Goal: Task Accomplishment & Management: Complete application form

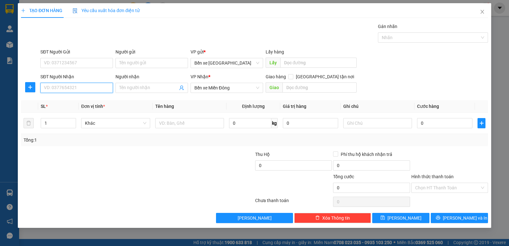
click at [87, 89] on input "SĐT Người Nhận" at bounding box center [76, 88] width 72 height 10
type input "0385039322"
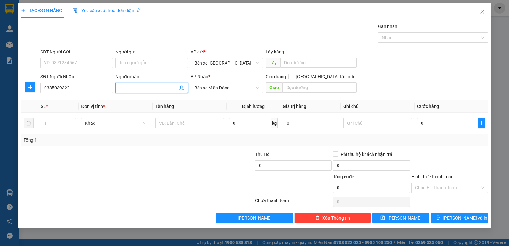
click at [124, 86] on input "Người nhận" at bounding box center [148, 87] width 59 height 7
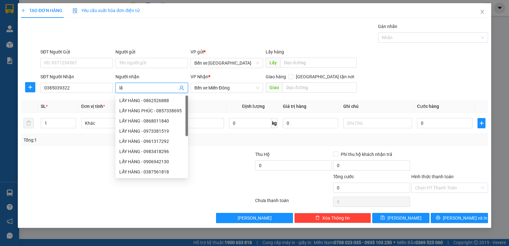
type input "l"
type input "LẤY HÀNG"
click at [296, 87] on input "text" at bounding box center [319, 87] width 74 height 10
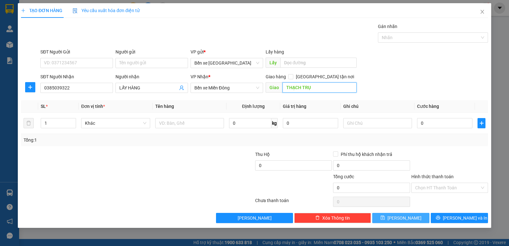
type input "THẠCH TRỤ"
click at [385, 219] on icon "save" at bounding box center [382, 217] width 4 height 4
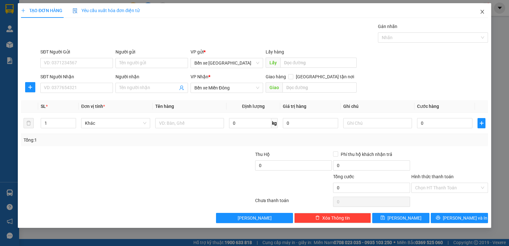
click at [480, 11] on icon "close" at bounding box center [481, 11] width 5 height 5
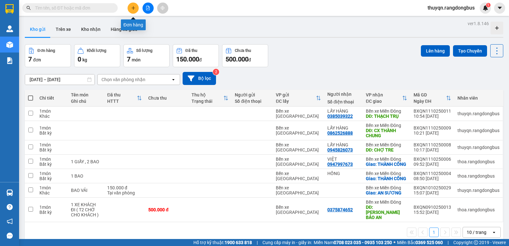
click at [132, 6] on icon "plus" at bounding box center [133, 8] width 4 height 4
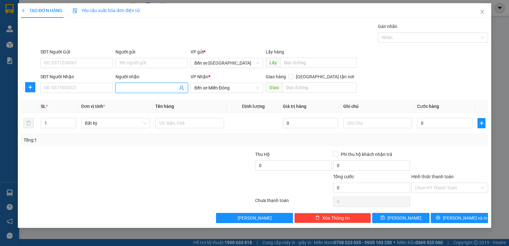
click at [133, 91] on input "Người nhận" at bounding box center [148, 87] width 59 height 7
type input "LẤY HÀNG PHÚC"
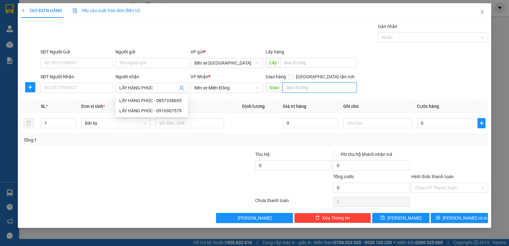
click at [312, 84] on input "text" at bounding box center [319, 87] width 74 height 10
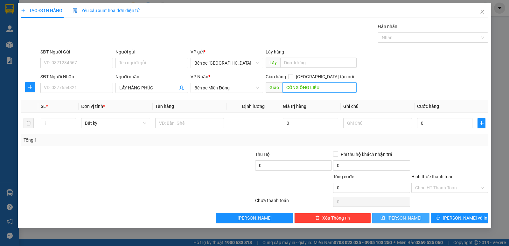
type input "CỐNG ÔNG LIẾU"
click at [388, 213] on button "[PERSON_NAME]" at bounding box center [400, 218] width 57 height 10
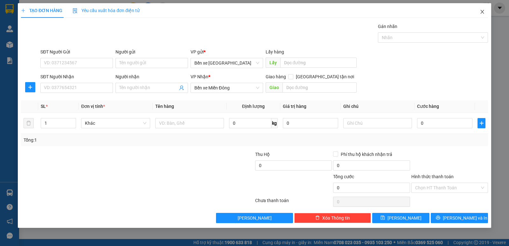
click at [480, 13] on icon "close" at bounding box center [481, 11] width 5 height 5
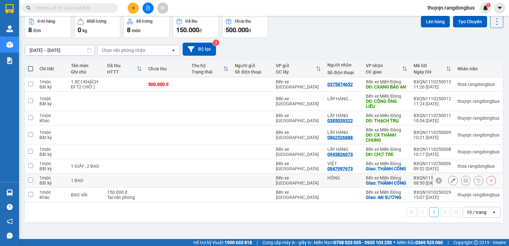
scroll to position [34, 0]
click at [176, 213] on div "1 10 / trang open" at bounding box center [264, 212] width 478 height 20
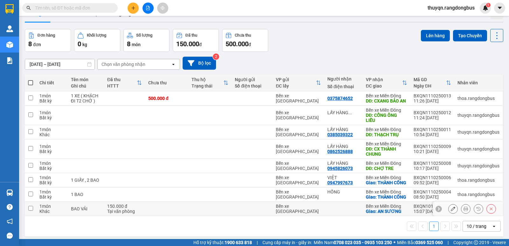
scroll to position [0, 0]
